Goal: Task Accomplishment & Management: Manage account settings

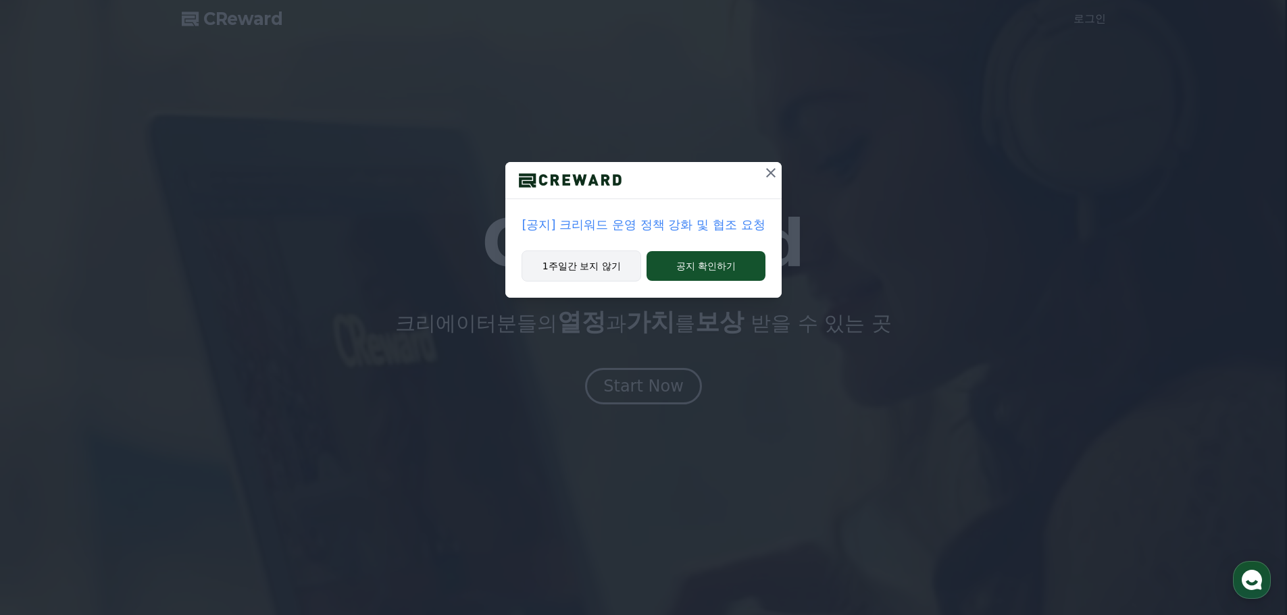
click at [610, 262] on button "1주일간 보지 않기" at bounding box center [581, 266] width 120 height 31
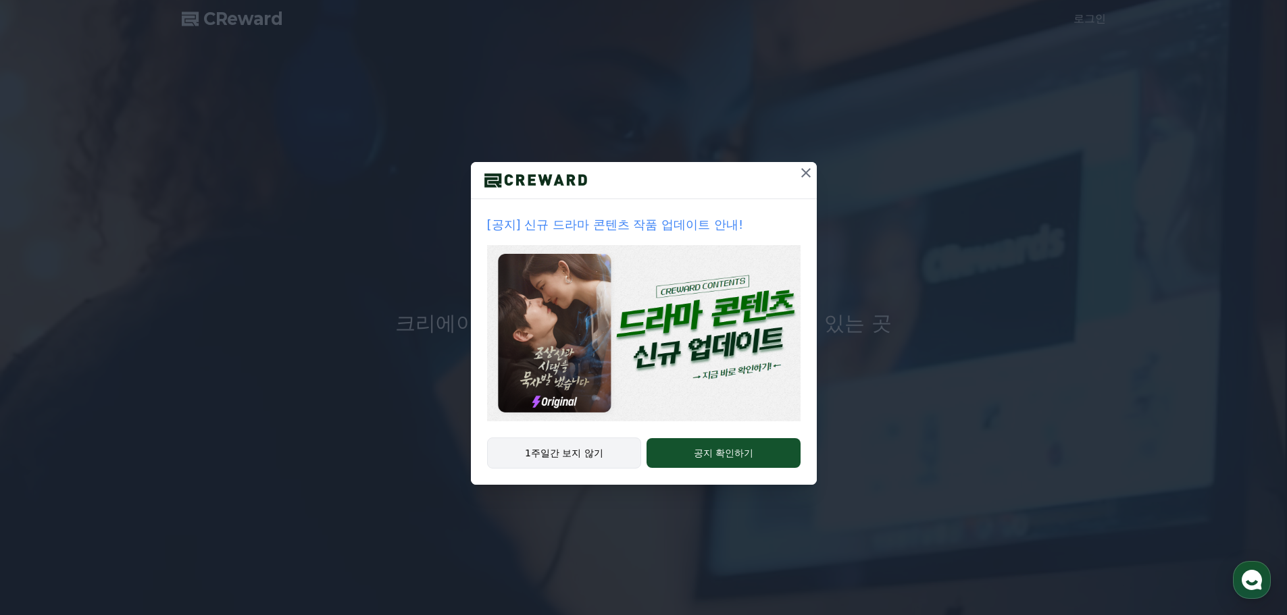
click at [574, 457] on button "1주일간 보지 않기" at bounding box center [564, 453] width 155 height 31
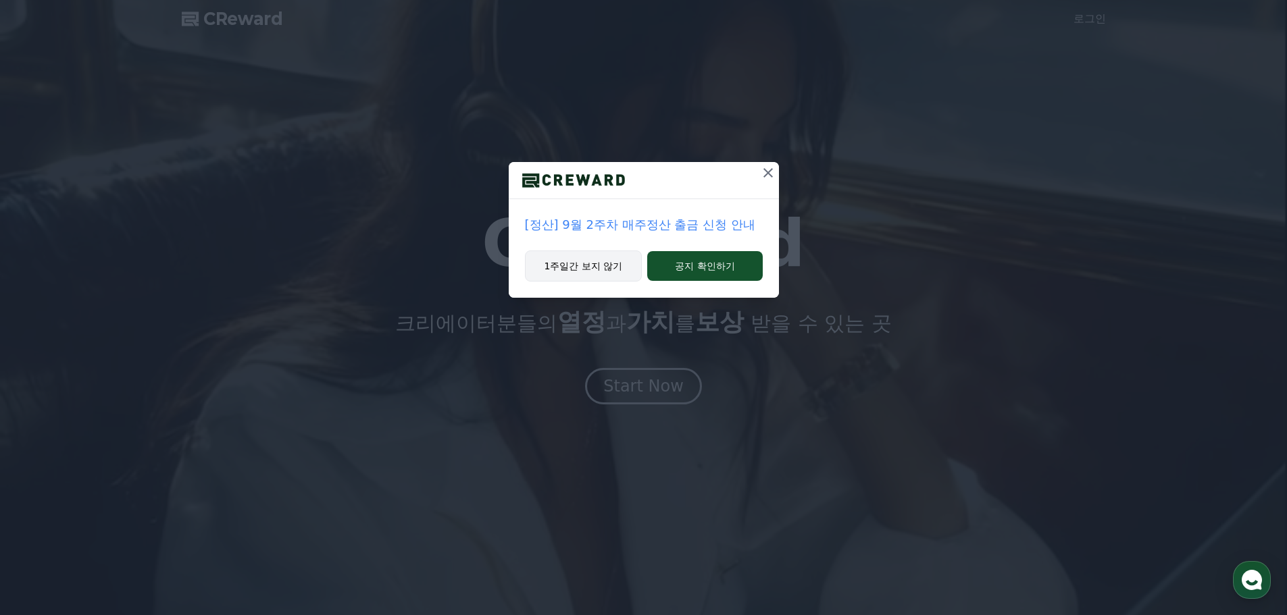
click at [608, 261] on button "1주일간 보지 않기" at bounding box center [584, 266] width 118 height 31
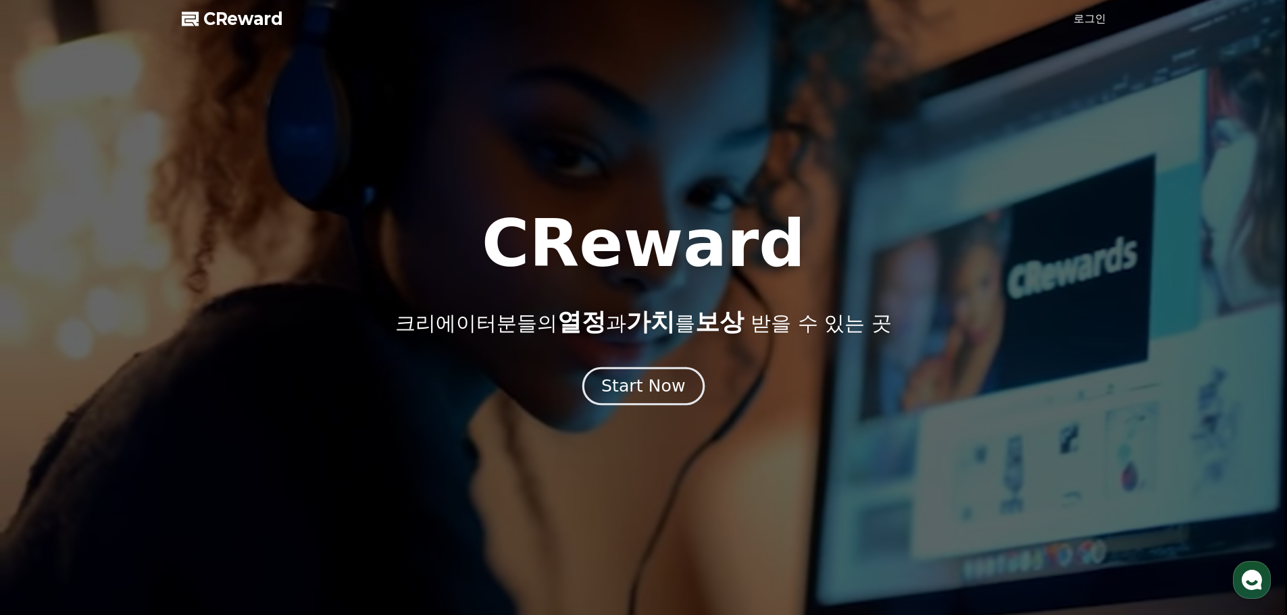
click at [652, 386] on div "Start Now" at bounding box center [643, 386] width 84 height 23
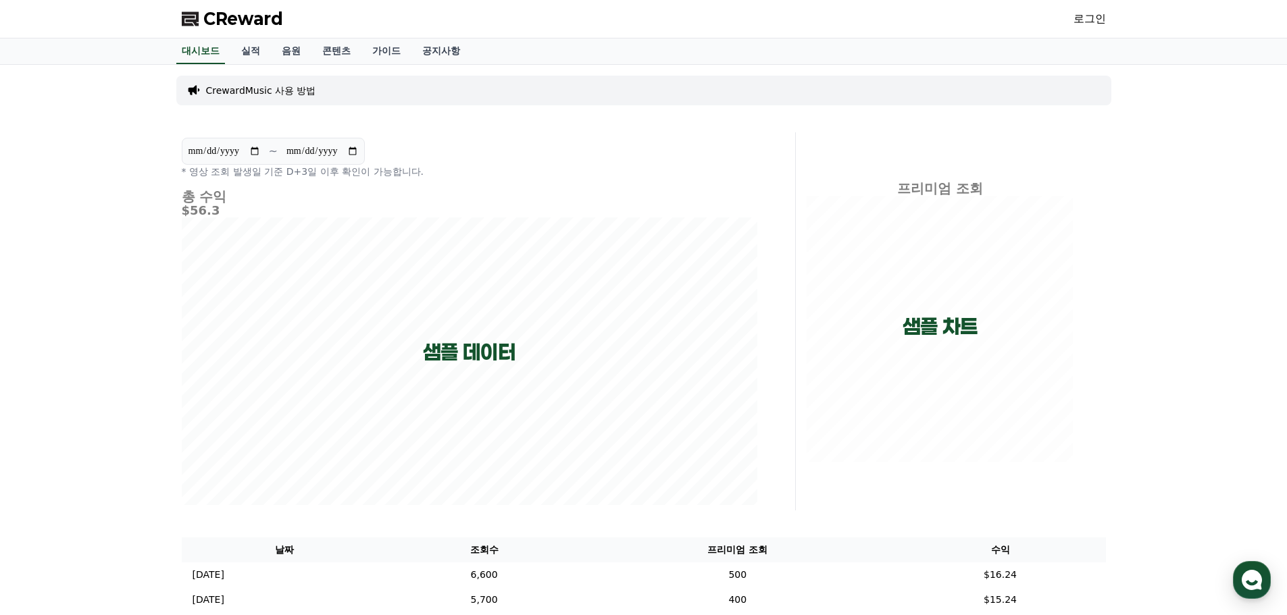
click at [1090, 19] on link "로그인" at bounding box center [1089, 19] width 32 height 16
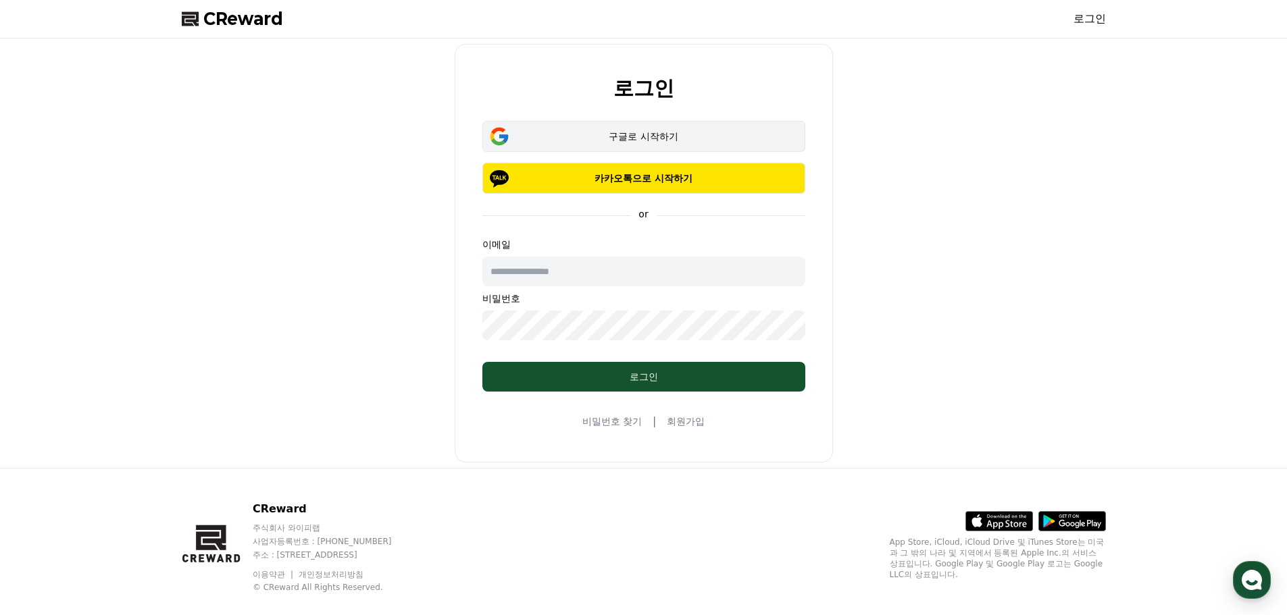
click at [630, 138] on div "구글로 시작하기" at bounding box center [644, 137] width 284 height 14
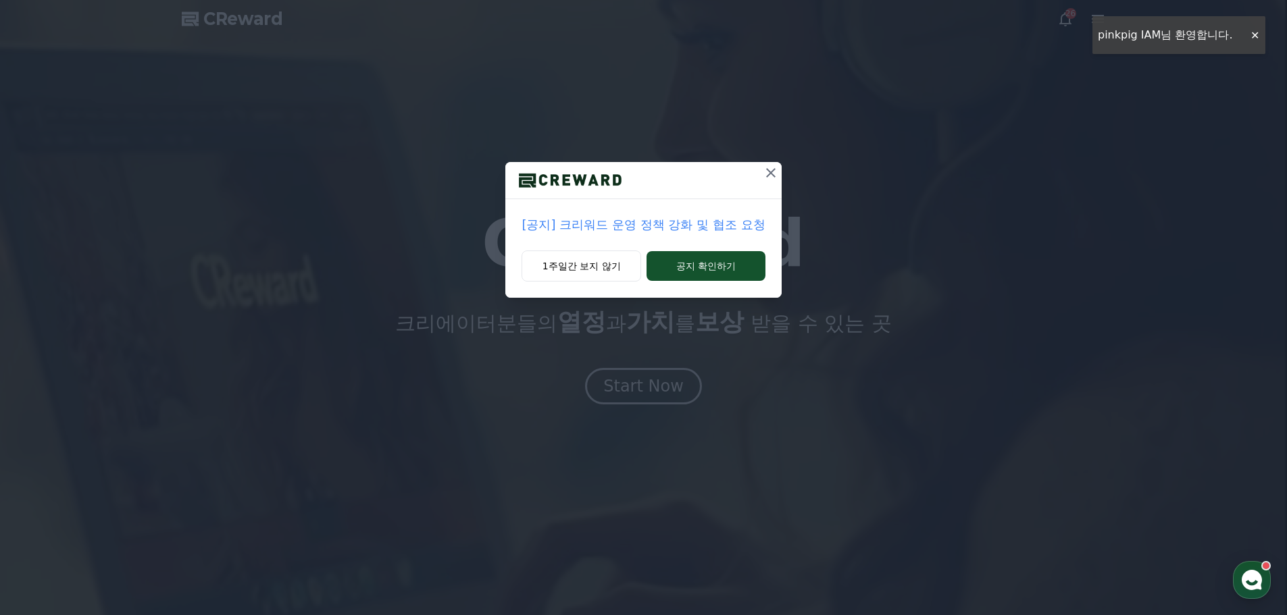
click at [766, 172] on icon at bounding box center [771, 173] width 16 height 16
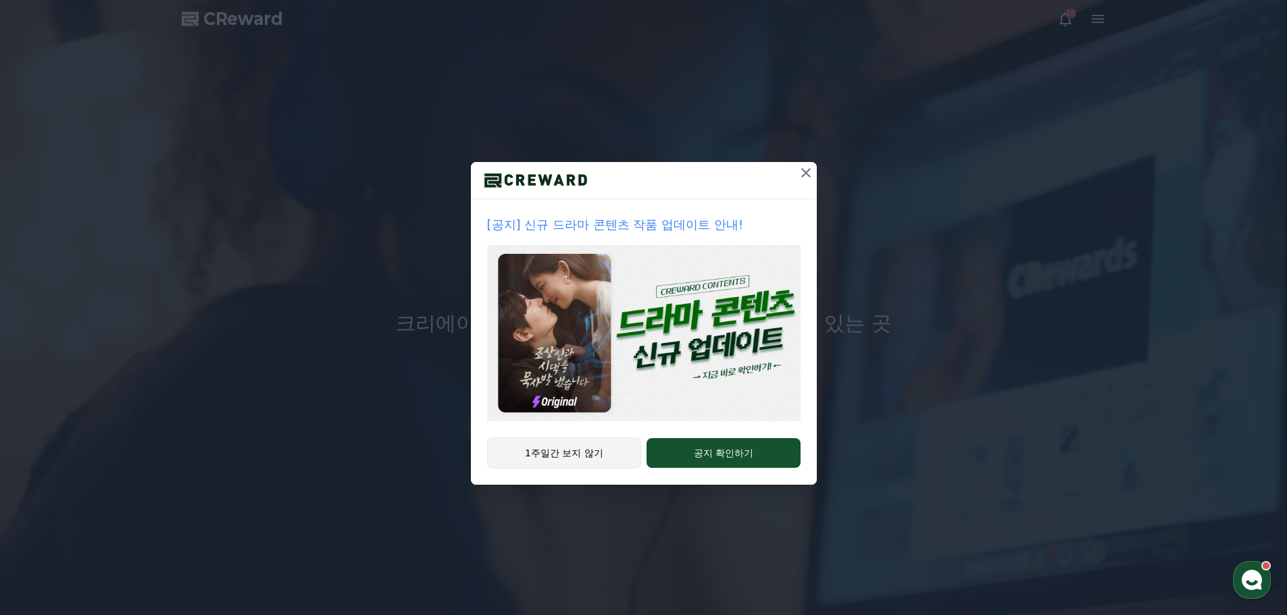
click at [593, 456] on button "1주일간 보지 않기" at bounding box center [564, 453] width 155 height 31
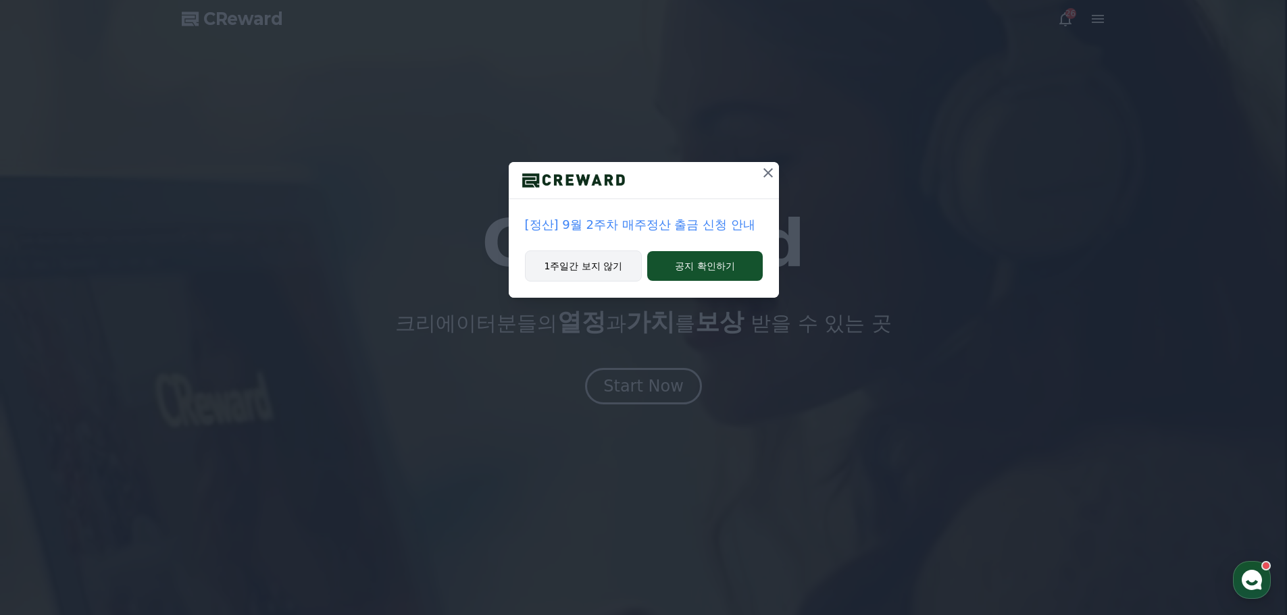
click at [607, 269] on button "1주일간 보지 않기" at bounding box center [584, 266] width 118 height 31
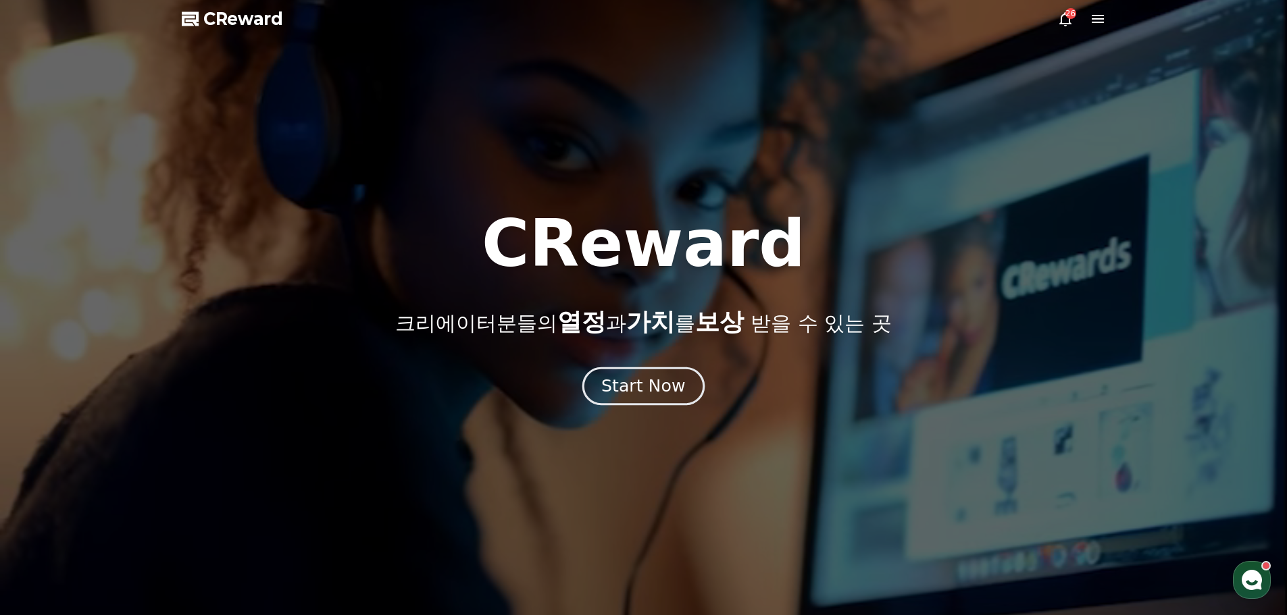
click at [647, 395] on div "Start Now" at bounding box center [643, 386] width 84 height 23
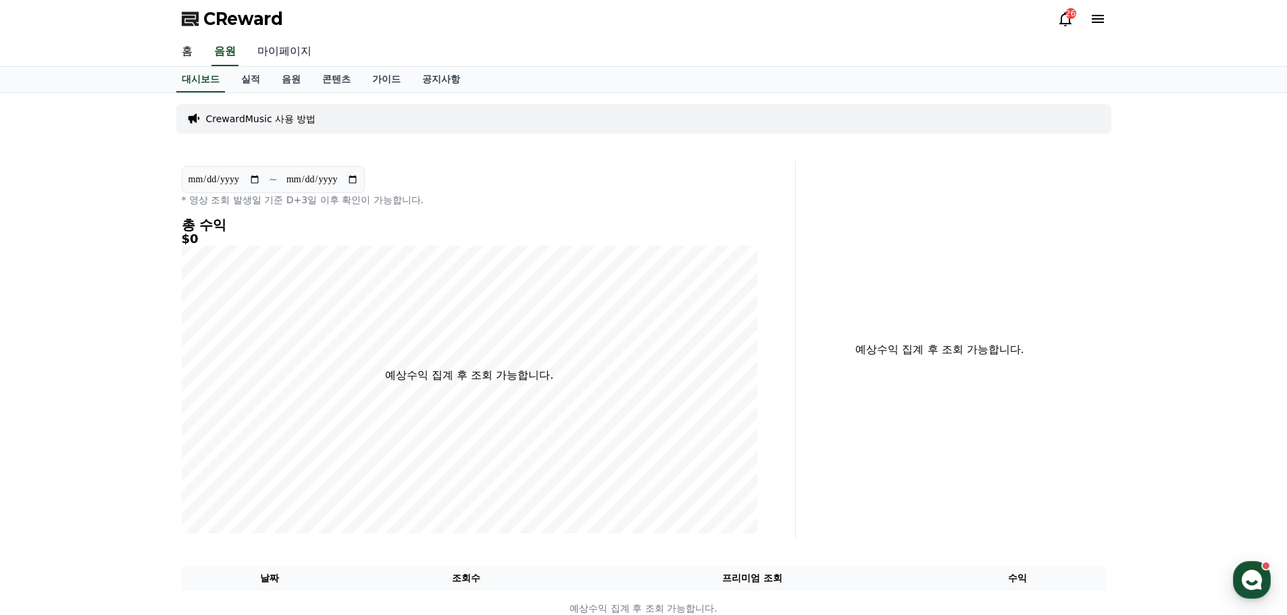
click at [297, 52] on link "마이페이지" at bounding box center [285, 52] width 76 height 28
select select "**********"
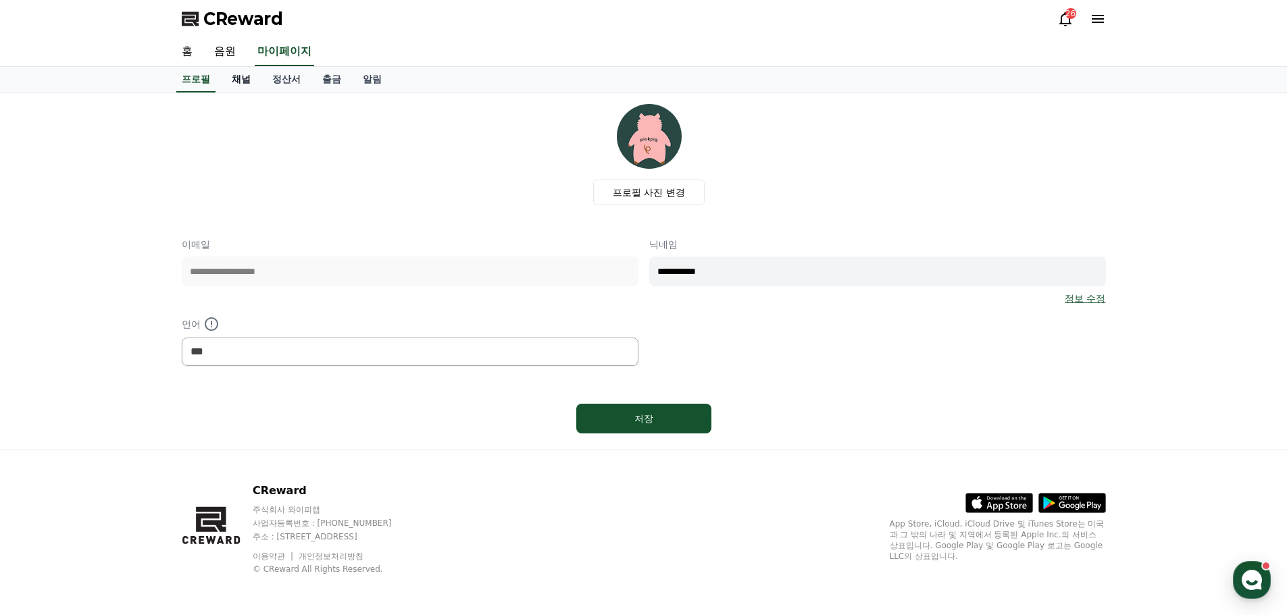
click at [244, 80] on link "채널" at bounding box center [241, 80] width 41 height 26
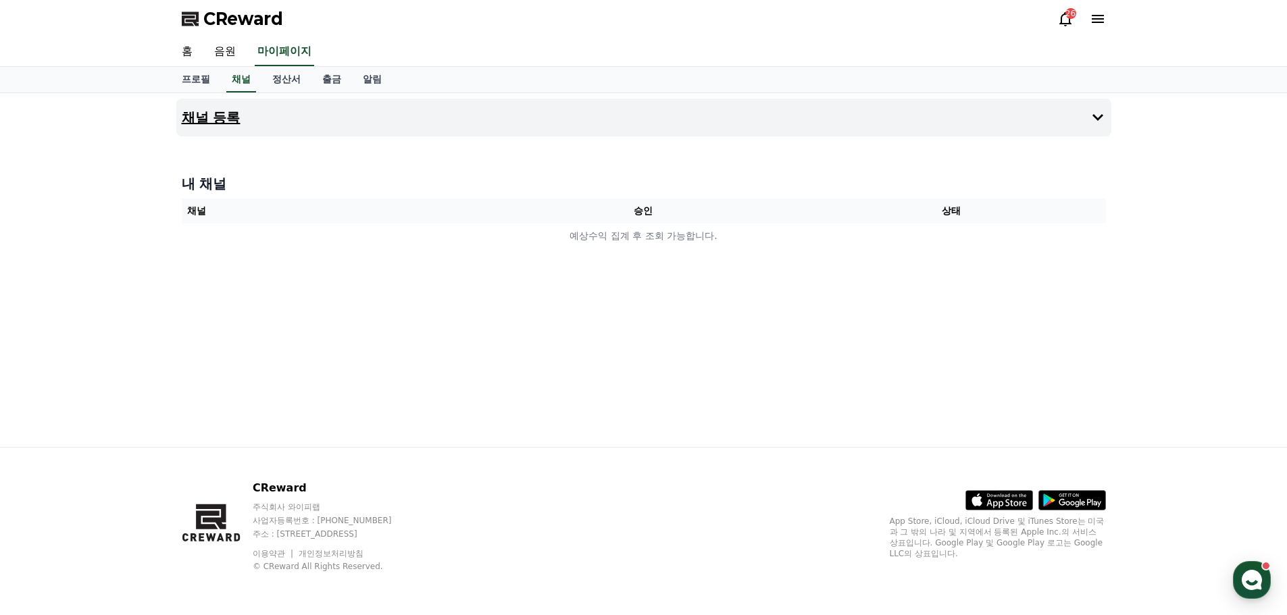
click at [498, 125] on button "채널 등록" at bounding box center [643, 118] width 935 height 38
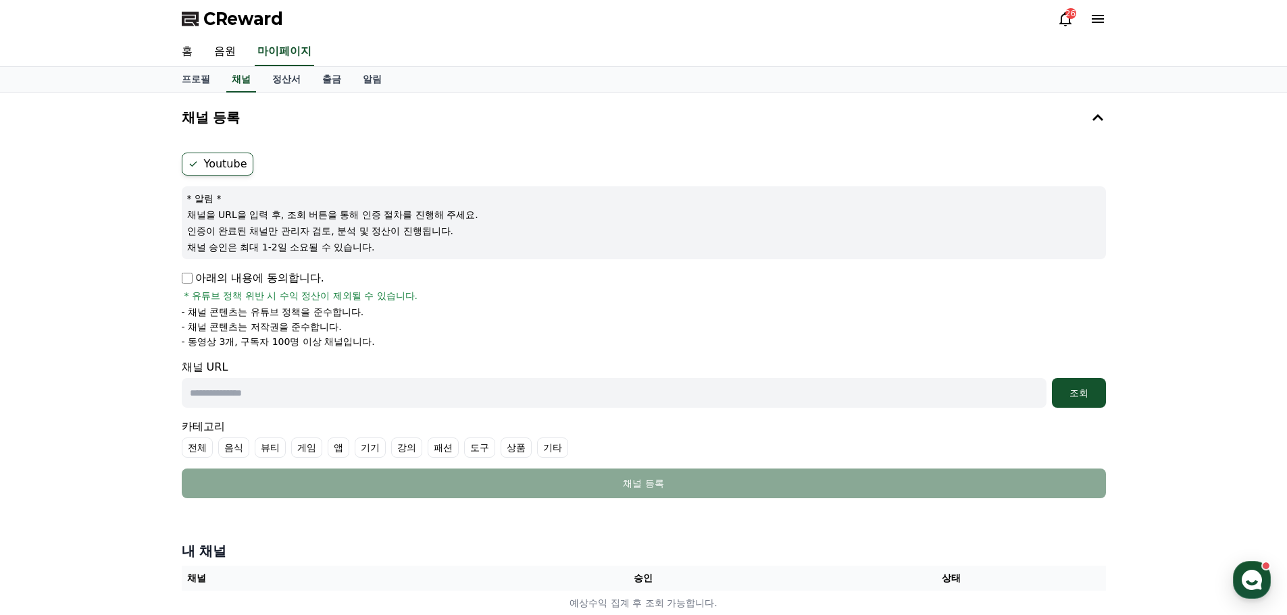
click at [202, 158] on label "Youtube" at bounding box center [218, 164] width 72 height 23
click at [276, 388] on input "text" at bounding box center [614, 393] width 865 height 30
paste input "**********"
type input "**********"
click at [1087, 395] on div "조회" at bounding box center [1078, 393] width 43 height 14
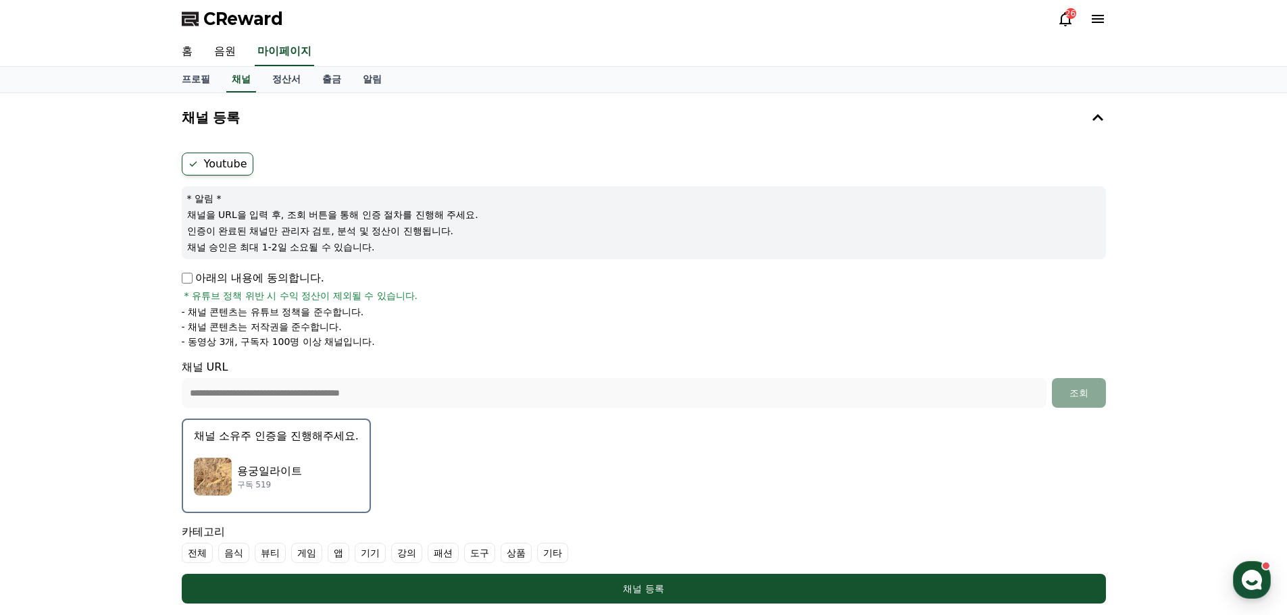
click at [1068, 17] on div "26" at bounding box center [1070, 13] width 11 height 11
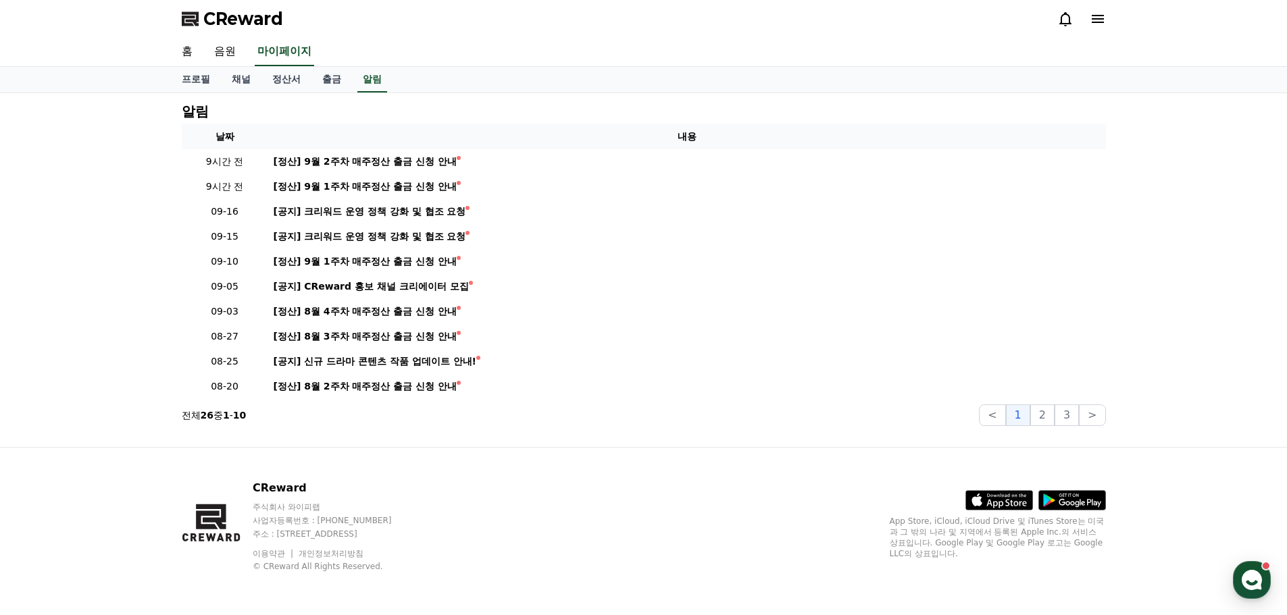
click at [1100, 20] on icon at bounding box center [1097, 19] width 12 height 8
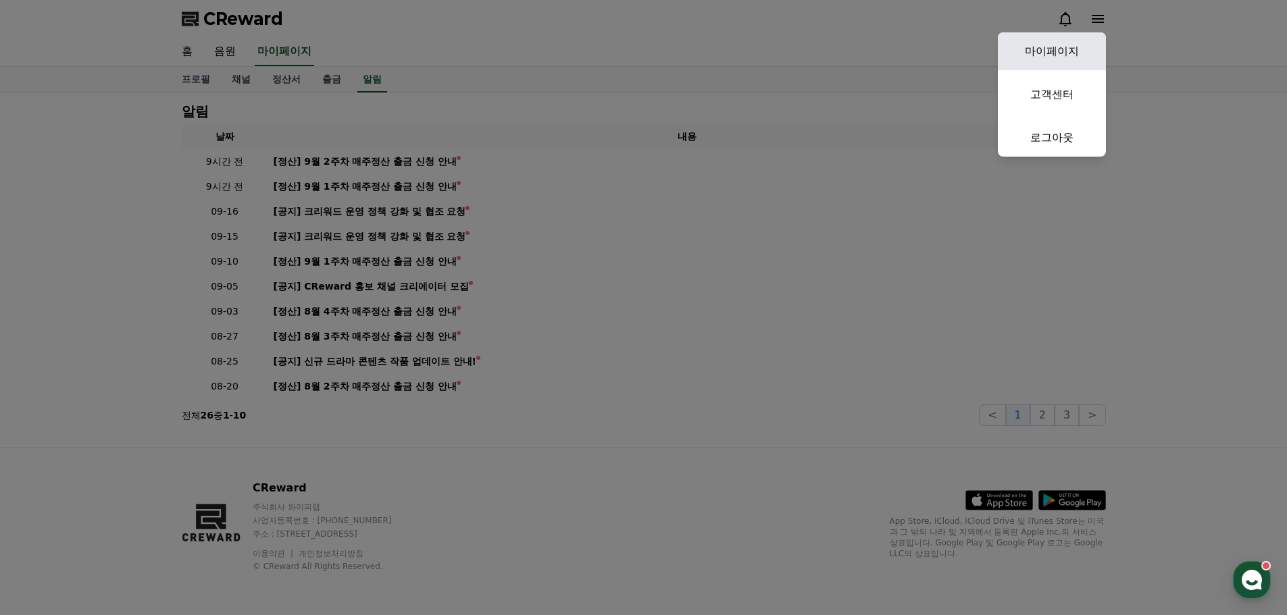
click at [1073, 59] on link "마이페이지" at bounding box center [1052, 51] width 108 height 38
select select "**********"
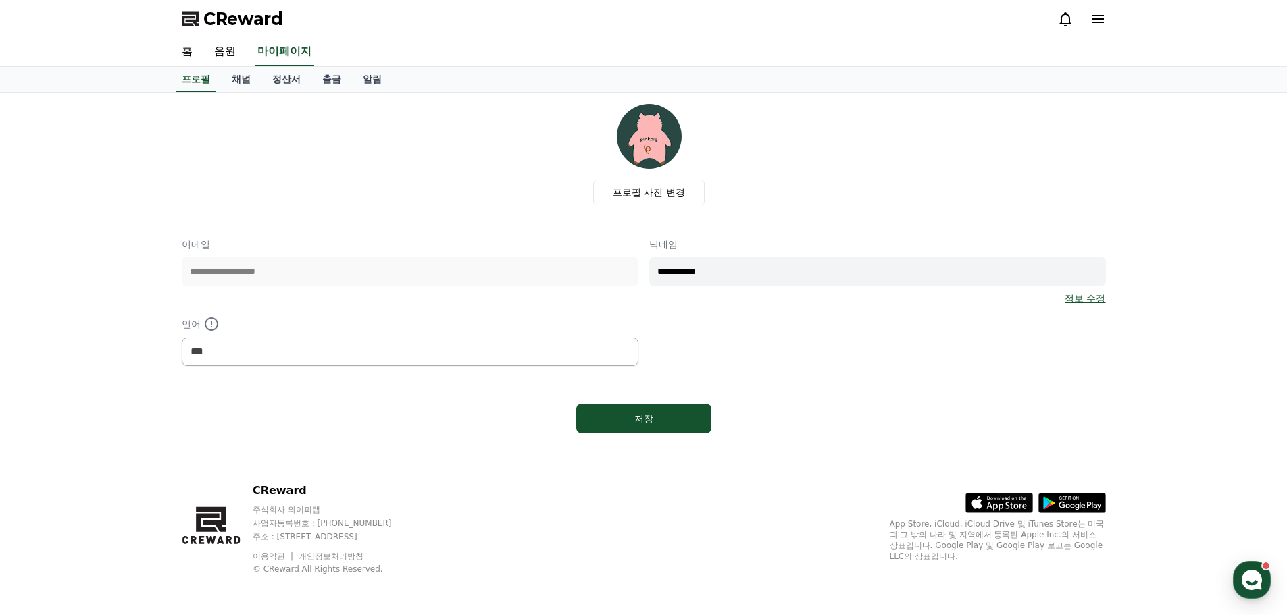
click at [1104, 19] on icon at bounding box center [1097, 19] width 16 height 16
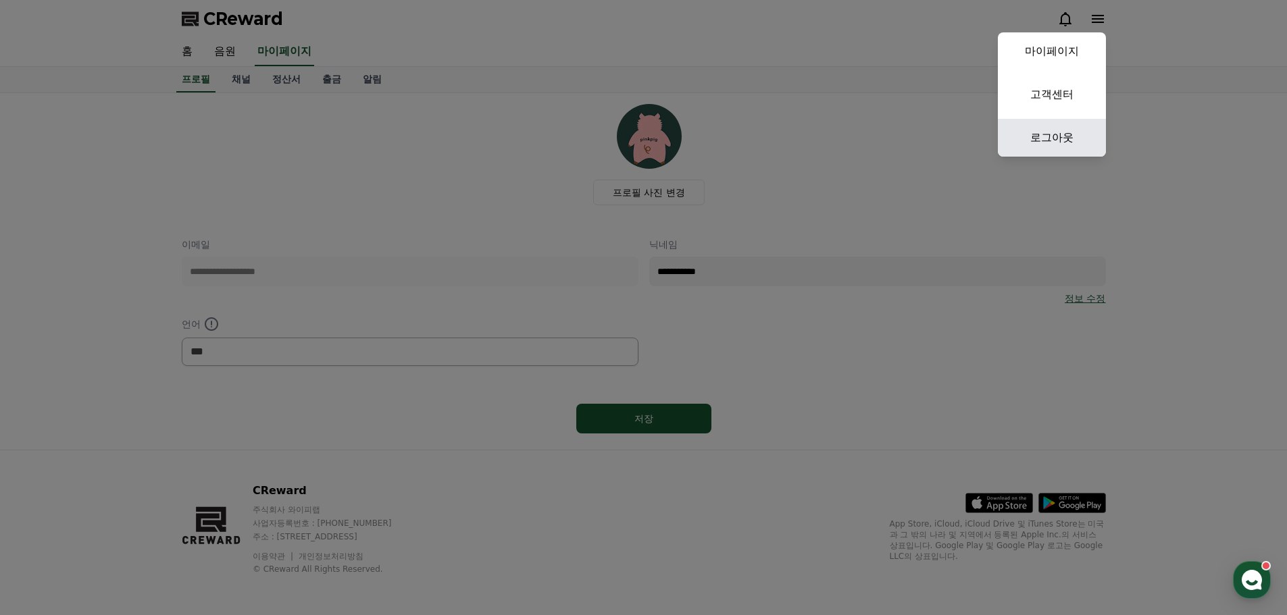
click at [1043, 143] on link "로그아웃" at bounding box center [1052, 138] width 108 height 38
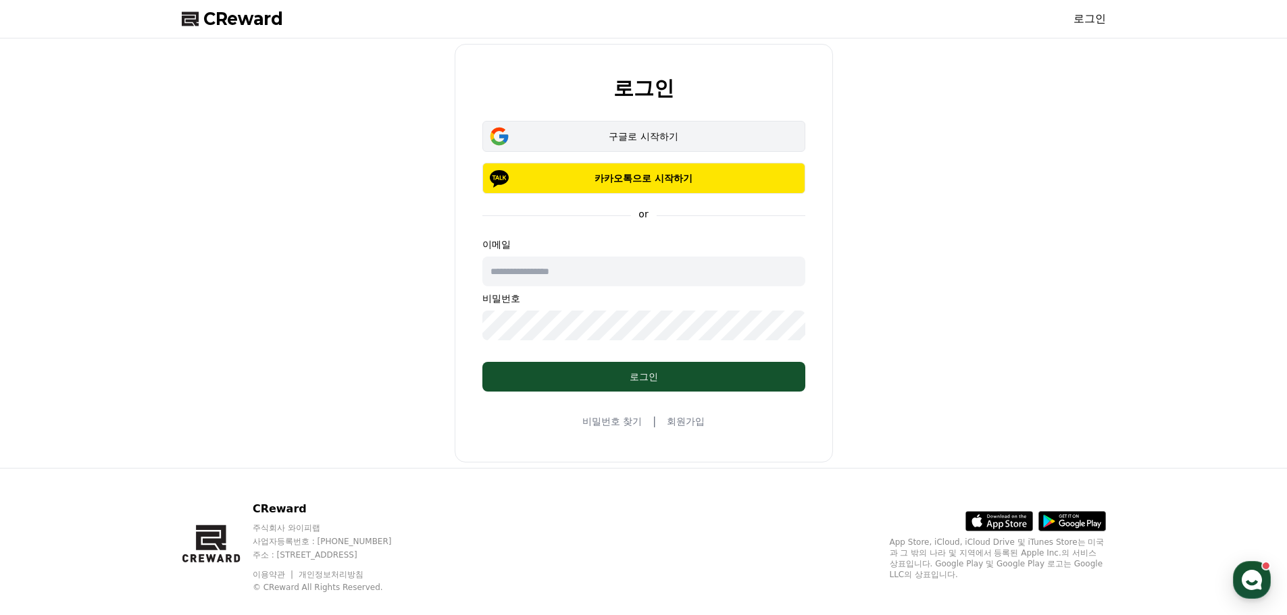
click at [599, 134] on div "구글로 시작하기" at bounding box center [644, 137] width 284 height 14
